Goal: Complete application form: Complete application form

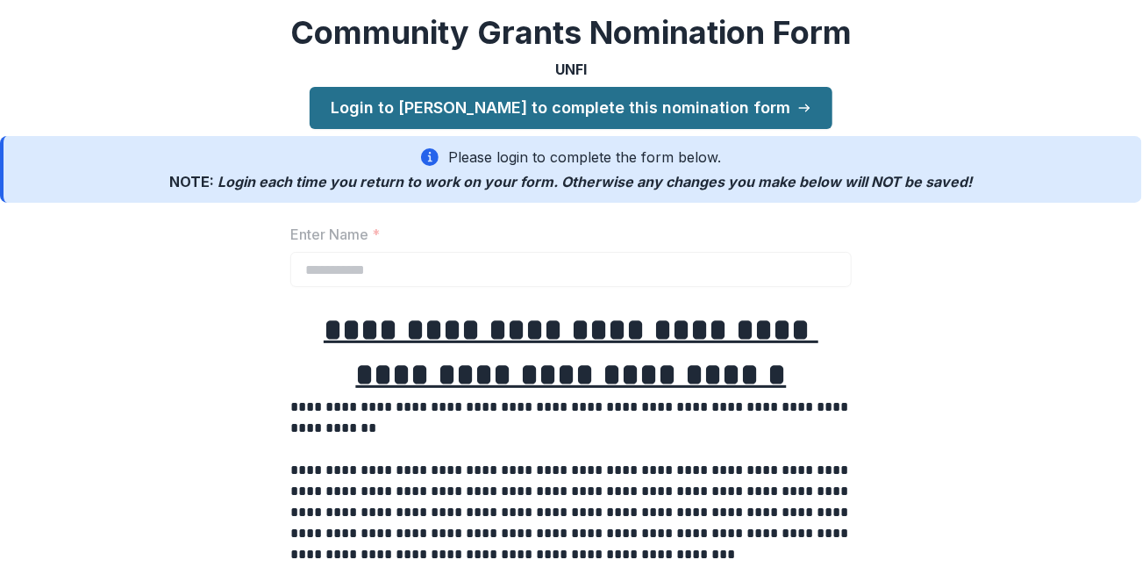
click at [621, 105] on link "Login to [PERSON_NAME] to complete this nomination form" at bounding box center [571, 108] width 523 height 42
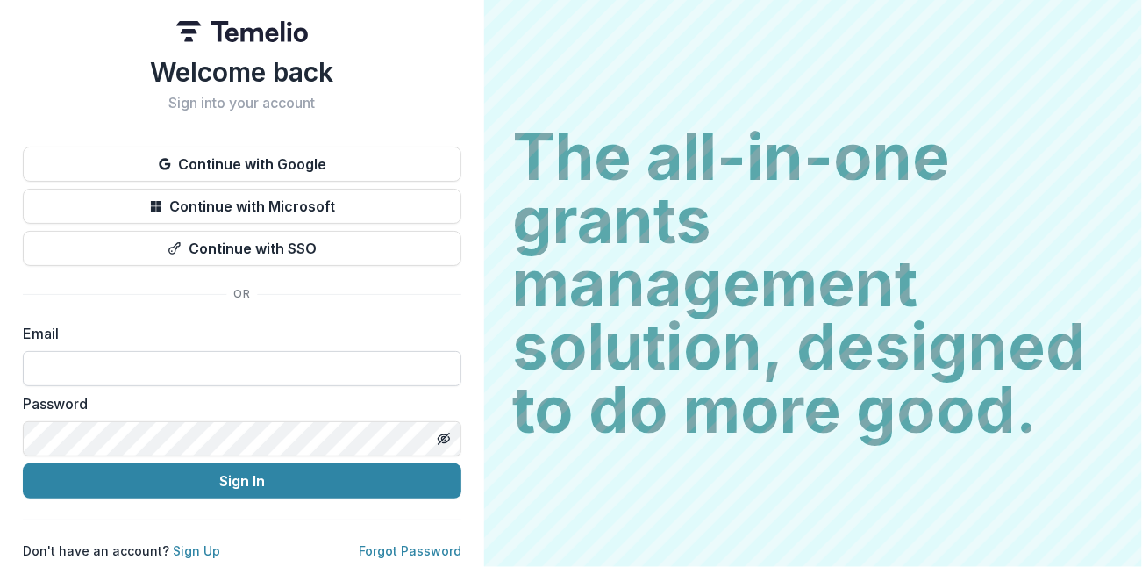
click at [282, 361] on input at bounding box center [242, 368] width 439 height 35
type input "**********"
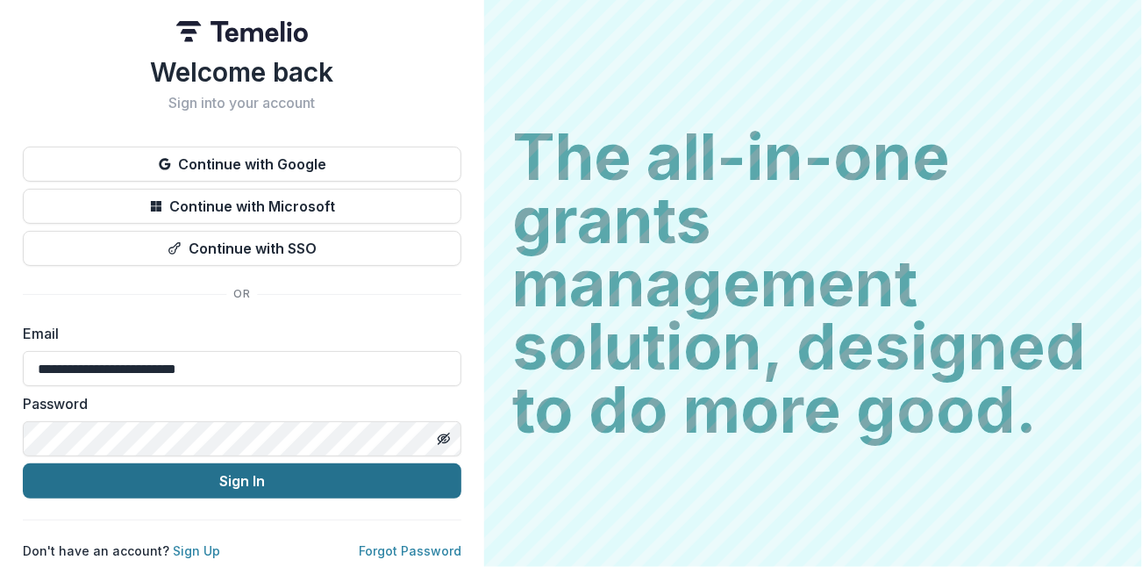
click at [211, 484] on button "Sign In" at bounding box center [242, 480] width 439 height 35
